Goal: Register for event/course

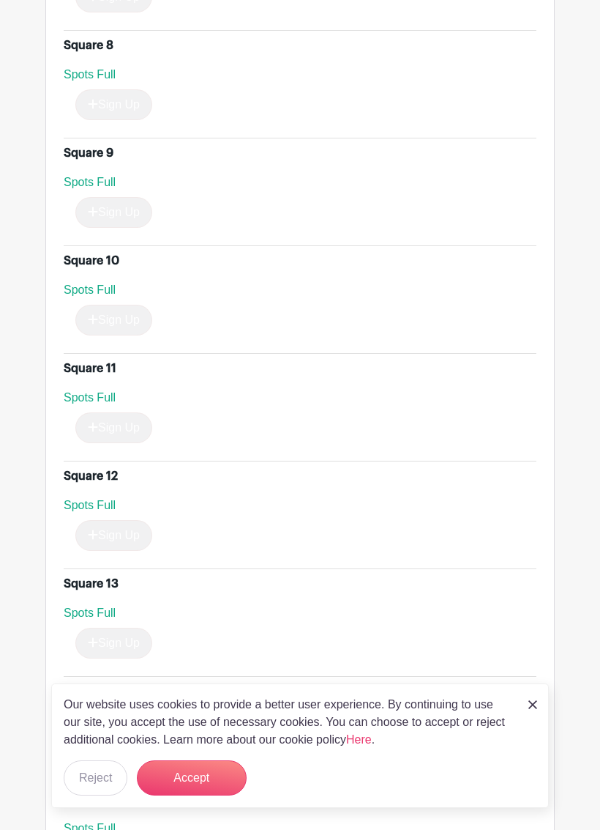
scroll to position [1700, 0]
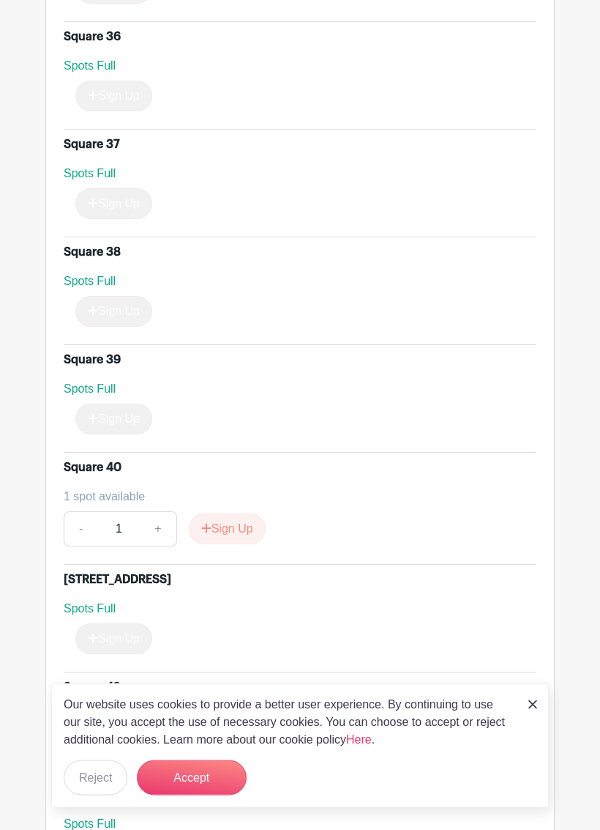
click at [214, 764] on button "Accept" at bounding box center [192, 777] width 110 height 35
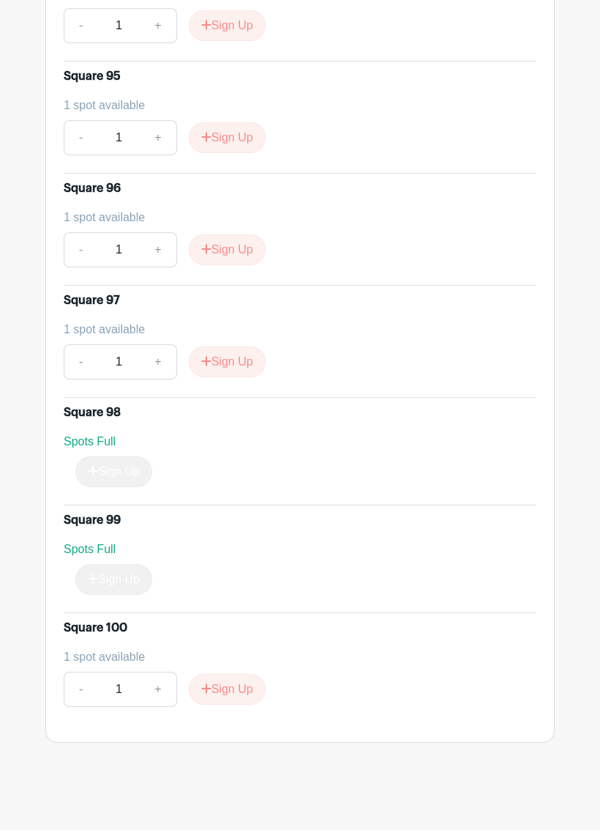
scroll to position [11082, 0]
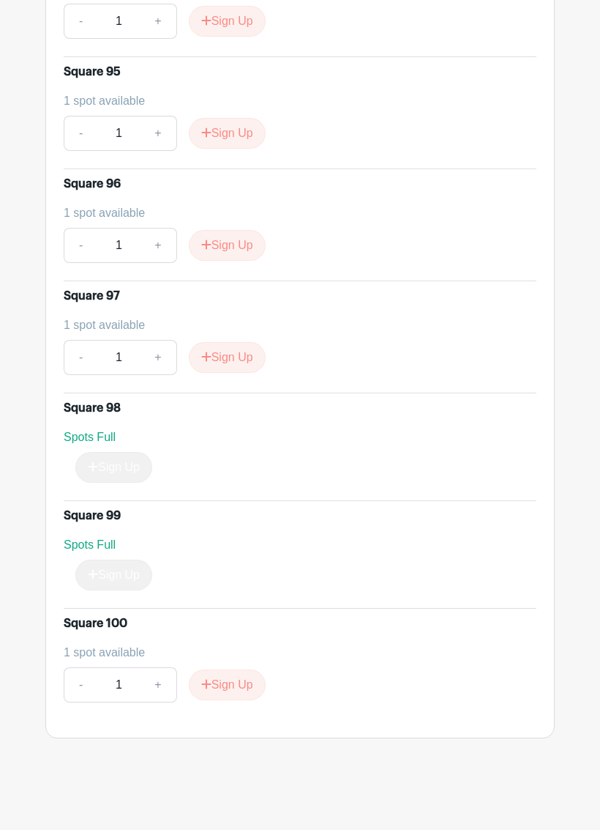
click at [246, 686] on button "Sign Up" at bounding box center [227, 684] width 77 height 31
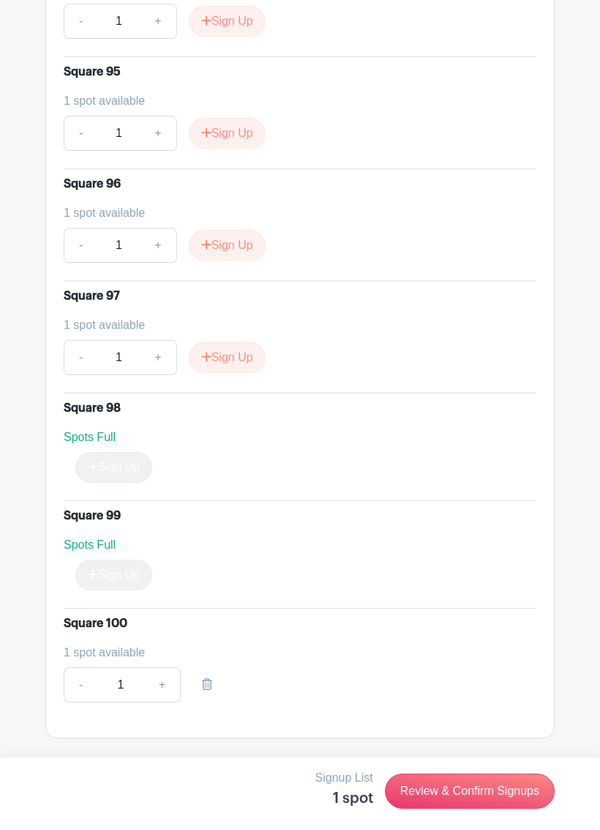
click at [464, 764] on link "Review & Confirm Signups" at bounding box center [470, 790] width 170 height 35
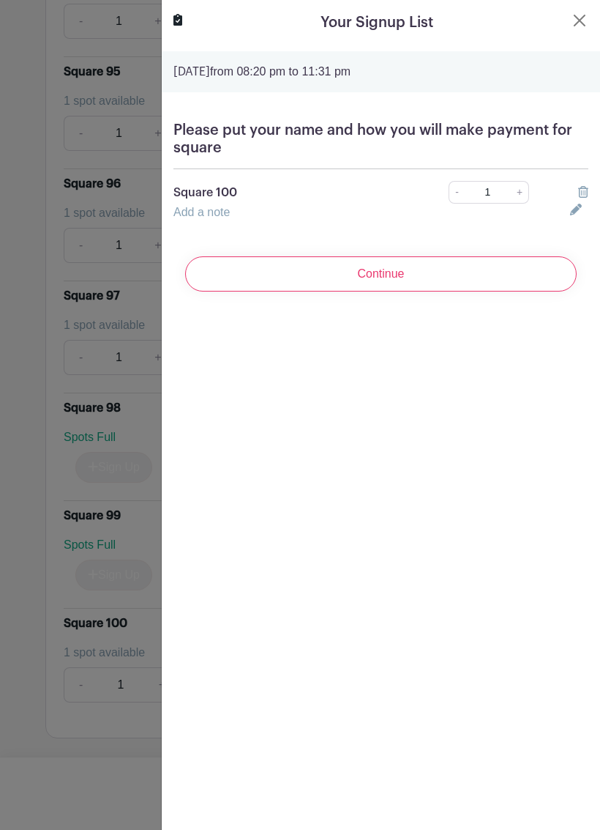
click at [261, 268] on input "Continue" at bounding box center [381, 273] width 392 height 35
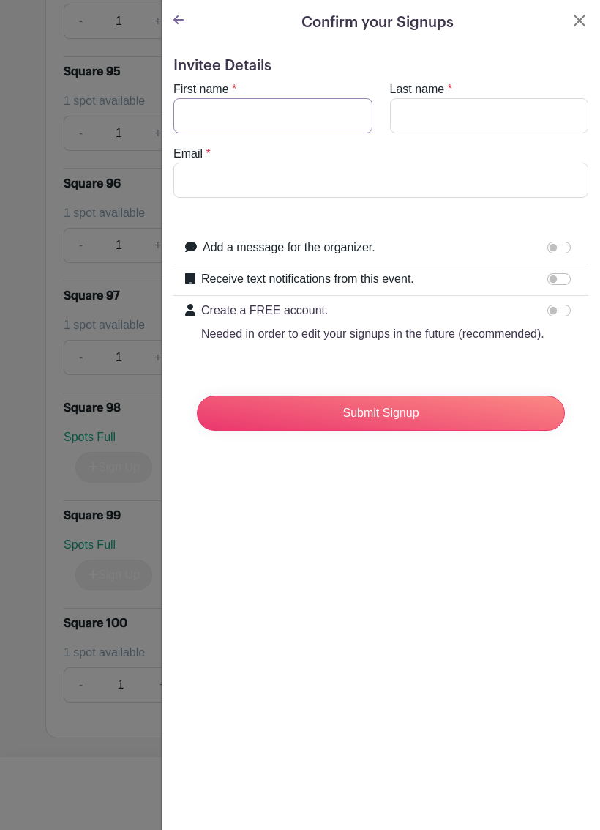
click at [246, 113] on input "First name" at bounding box center [273, 115] width 199 height 35
click at [235, 122] on input "First name" at bounding box center [273, 115] width 199 height 35
type input "[PERSON_NAME]"
click at [417, 116] on input "Last name" at bounding box center [489, 115] width 199 height 35
type input "r"
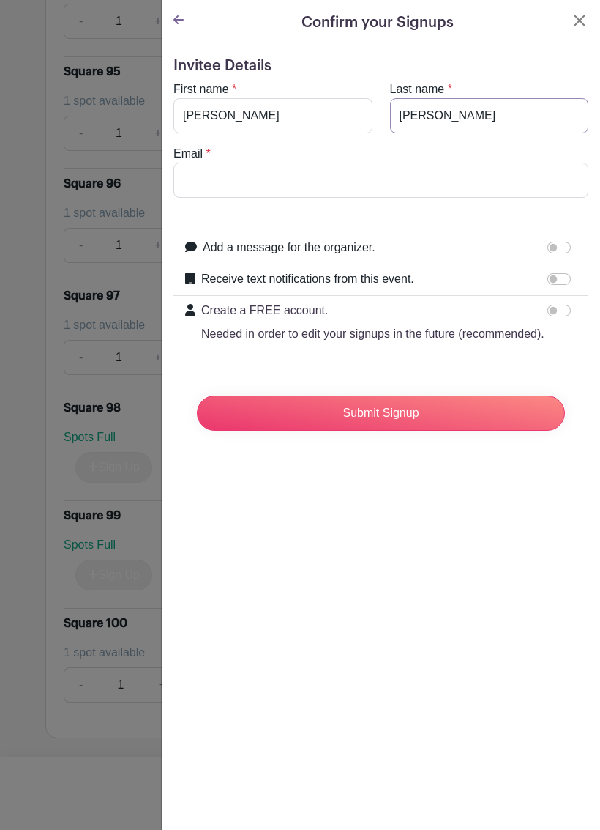
type input "[PERSON_NAME]"
click at [245, 178] on input "Email" at bounding box center [381, 180] width 415 height 35
type input "[EMAIL_ADDRESS][DOMAIN_NAME]"
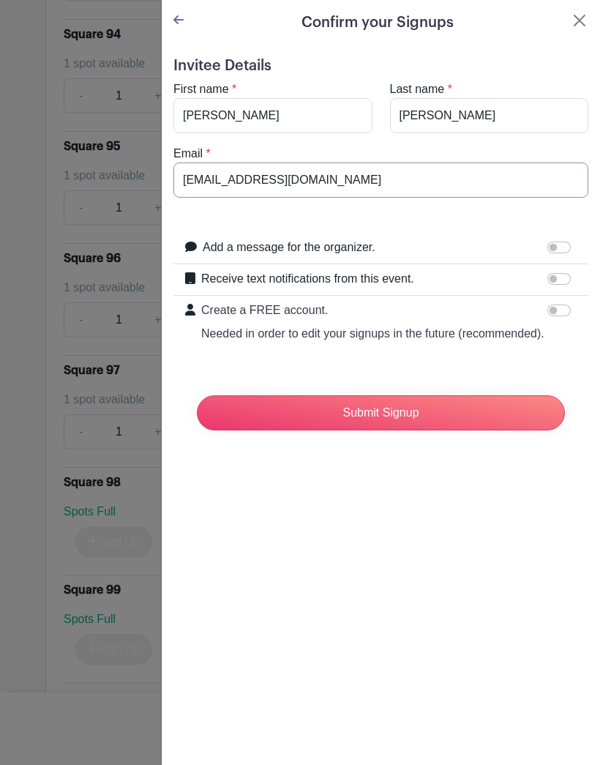
scroll to position [10970, 0]
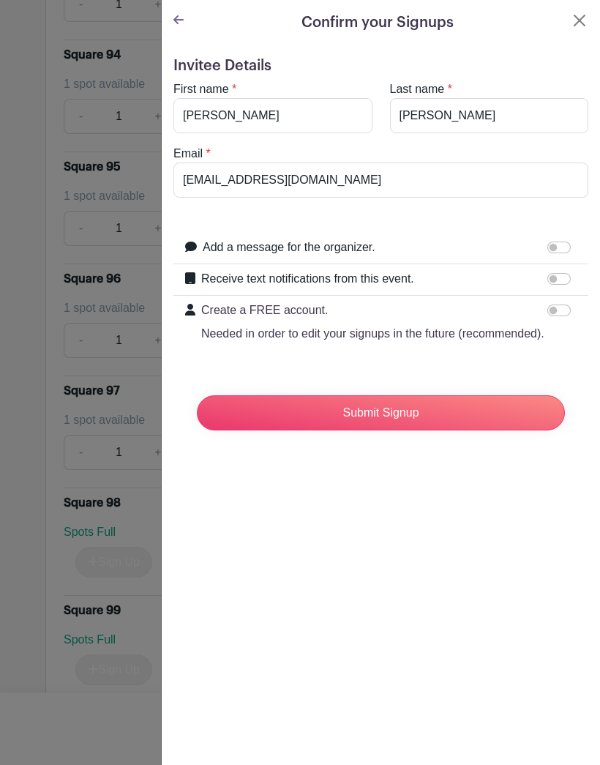
click at [177, 16] on icon at bounding box center [179, 20] width 10 height 12
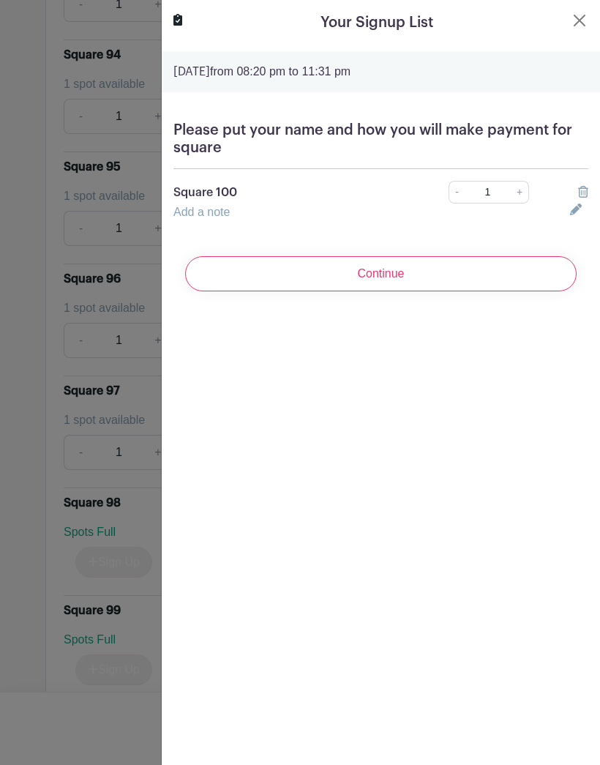
click at [244, 217] on div "Add a note" at bounding box center [363, 213] width 397 height 18
click at [278, 200] on p "Square 100" at bounding box center [291, 193] width 235 height 18
click at [573, 215] on icon at bounding box center [576, 210] width 12 height 12
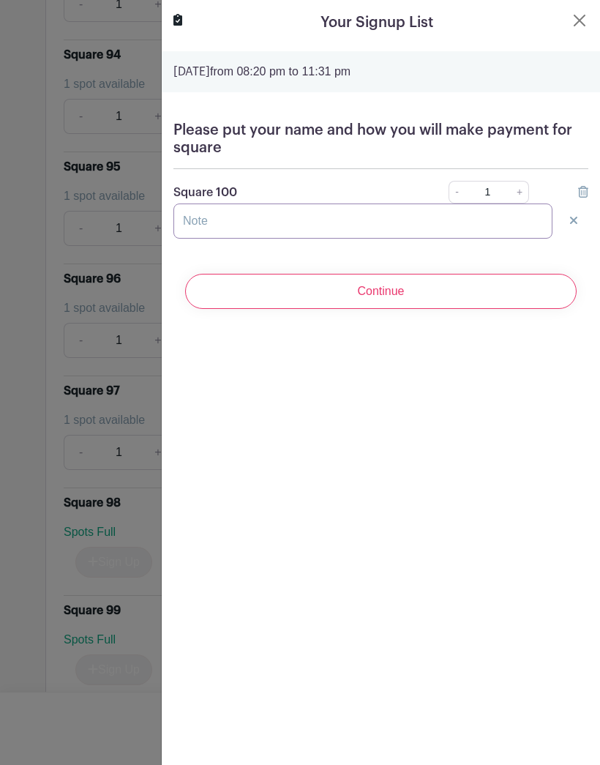
click at [237, 217] on input "text" at bounding box center [363, 221] width 379 height 35
type input "[PERSON_NAME] venmo"
click at [436, 291] on input "Continue" at bounding box center [381, 291] width 392 height 35
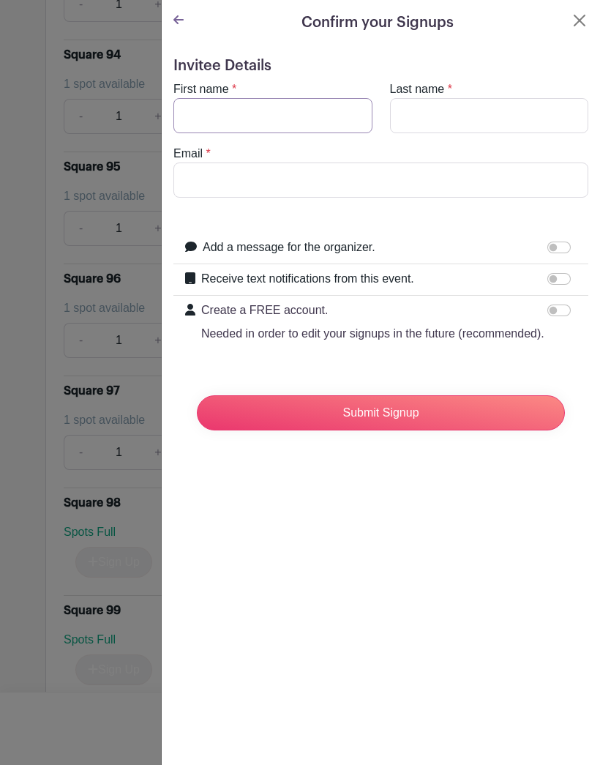
click at [300, 108] on input "First name" at bounding box center [273, 115] width 199 height 35
type input "[PERSON_NAME]"
click at [454, 109] on input "Last name" at bounding box center [489, 115] width 199 height 35
type input "r"
type input "[PERSON_NAME]"
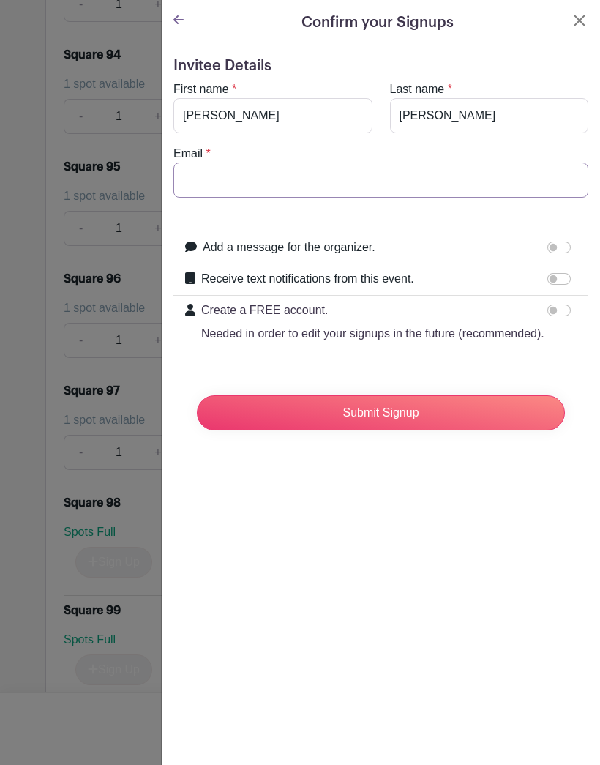
click at [269, 174] on input "Email" at bounding box center [381, 180] width 415 height 35
click at [267, 179] on input "Email" at bounding box center [381, 180] width 415 height 35
type input "[EMAIL_ADDRESS][DOMAIN_NAME]"
click at [412, 414] on input "Submit Signup" at bounding box center [381, 412] width 368 height 35
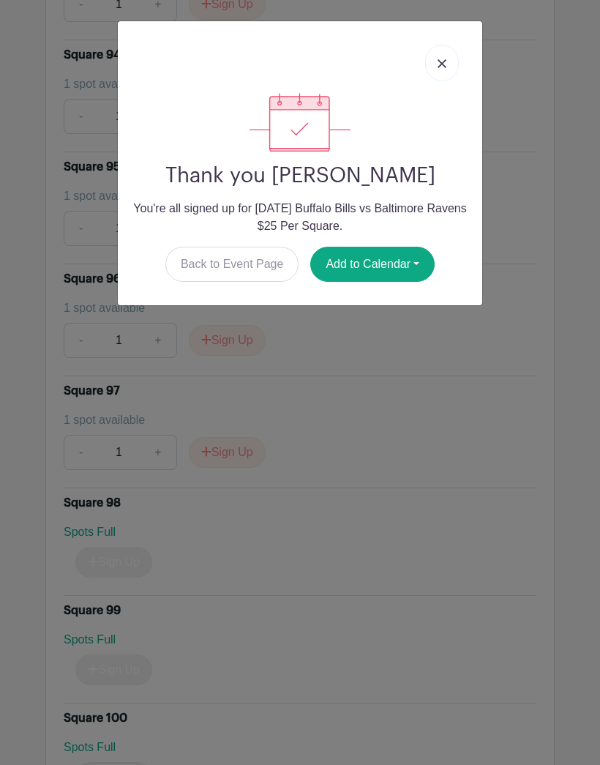
click at [438, 68] on img at bounding box center [442, 63] width 9 height 9
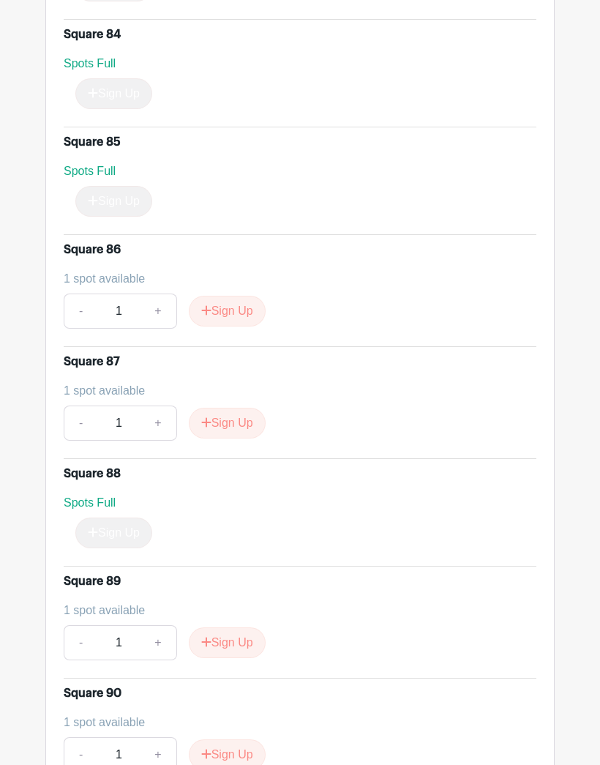
scroll to position [9861, 0]
